Goal: Task Accomplishment & Management: Use online tool/utility

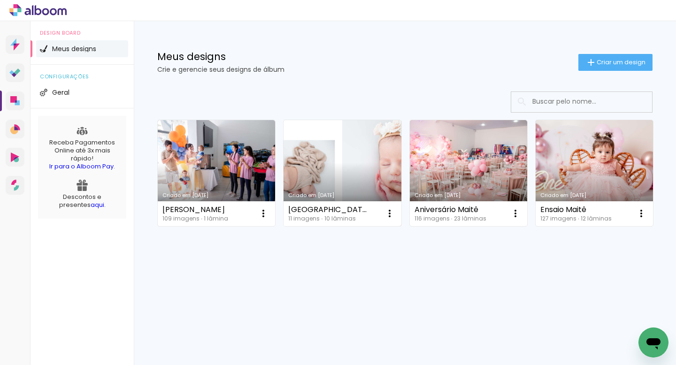
click at [347, 151] on link "Criado em 14/08/25" at bounding box center [342, 173] width 117 height 106
